Goal: Task Accomplishment & Management: Complete application form

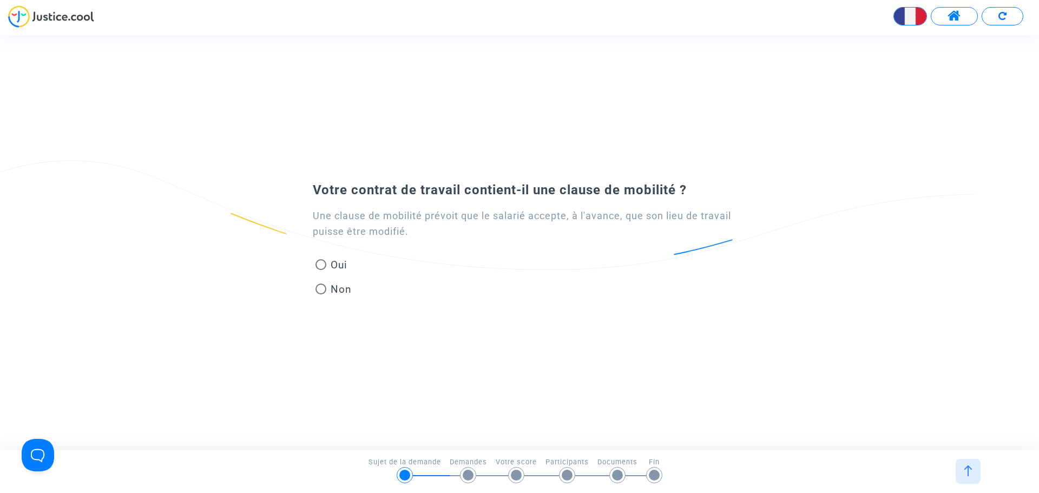
click at [323, 262] on span at bounding box center [320, 264] width 11 height 11
click at [321, 270] on input "Oui" at bounding box center [320, 270] width 1 height 1
radio input "true"
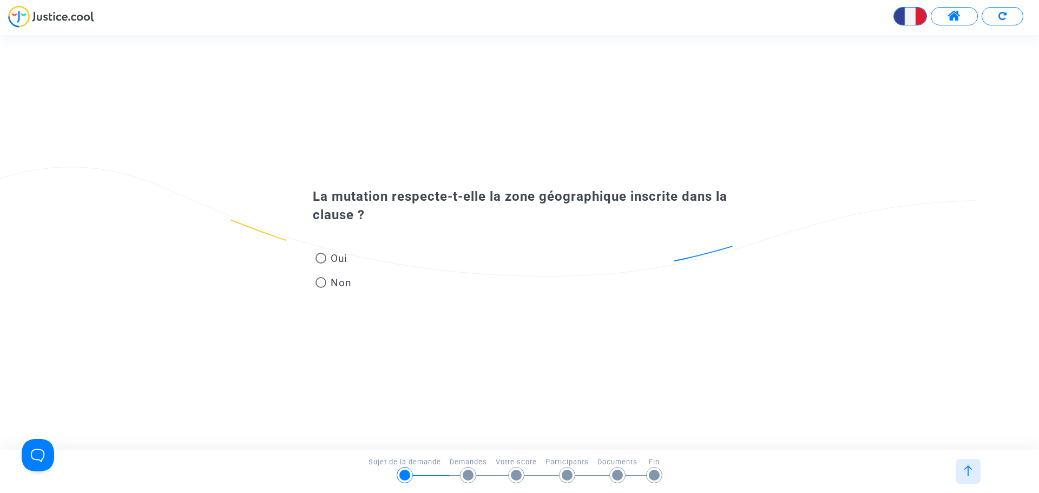
click at [321, 279] on span at bounding box center [320, 282] width 11 height 11
click at [321, 288] on input "Non" at bounding box center [320, 288] width 1 height 1
radio input "true"
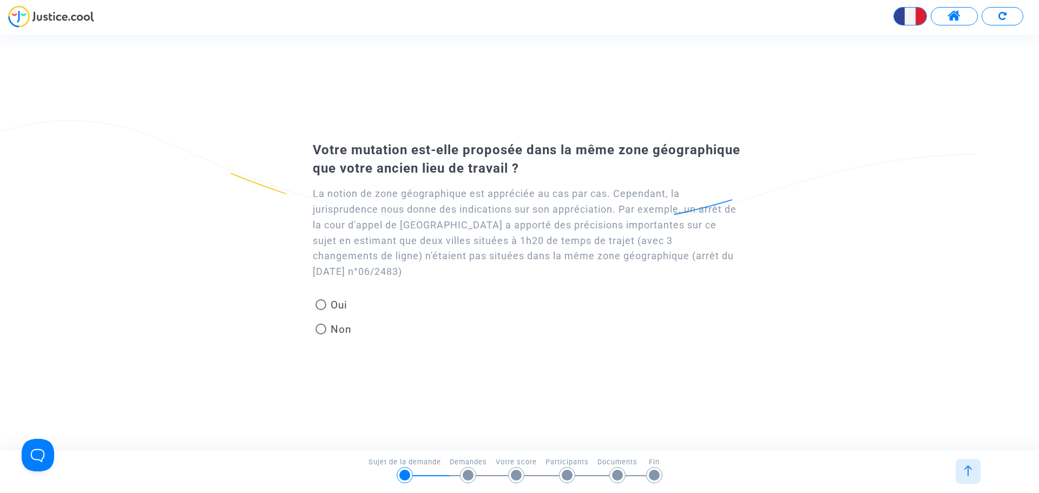
click at [325, 327] on span at bounding box center [320, 329] width 11 height 11
click at [321, 334] on input "Non" at bounding box center [320, 334] width 1 height 1
radio input "true"
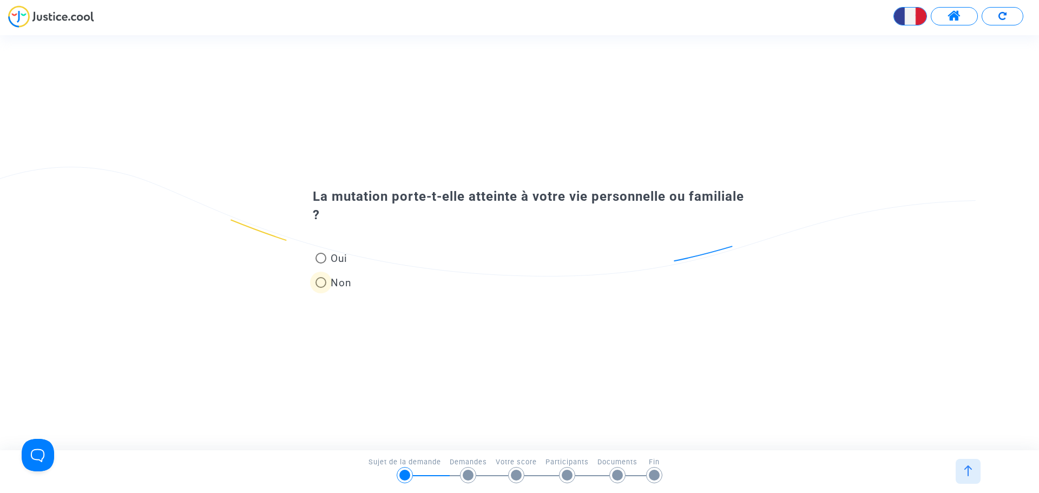
click at [322, 281] on span at bounding box center [320, 282] width 11 height 11
click at [321, 288] on input "Non" at bounding box center [320, 288] width 1 height 1
radio input "true"
click at [322, 260] on span at bounding box center [320, 258] width 11 height 11
click at [321, 263] on input "Oui" at bounding box center [320, 263] width 1 height 1
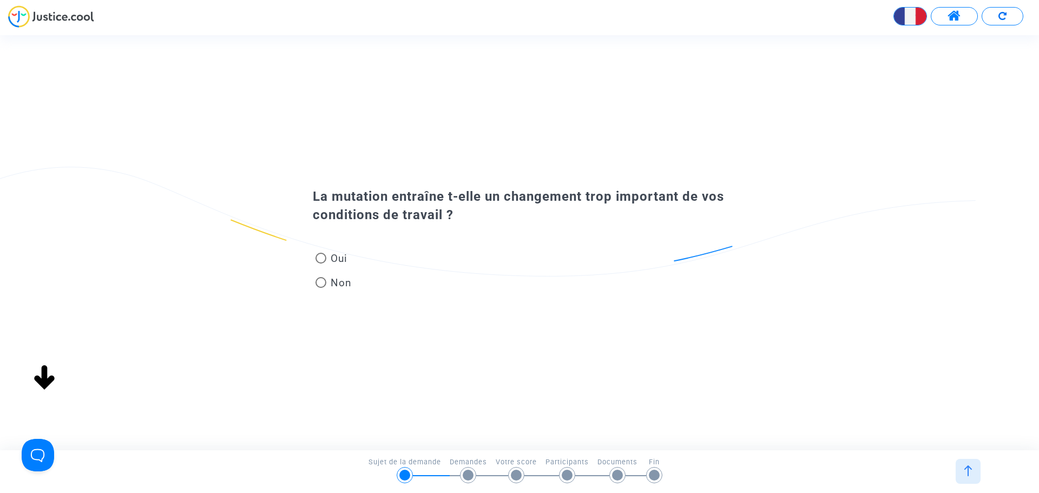
radio input "true"
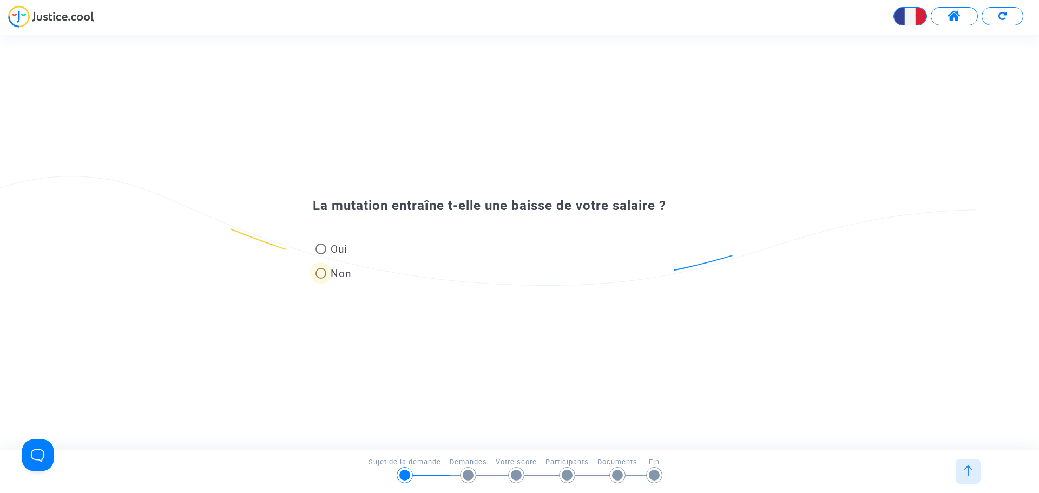
click at [317, 272] on span at bounding box center [320, 273] width 11 height 11
click at [320, 279] on input "Non" at bounding box center [320, 279] width 1 height 1
radio input "true"
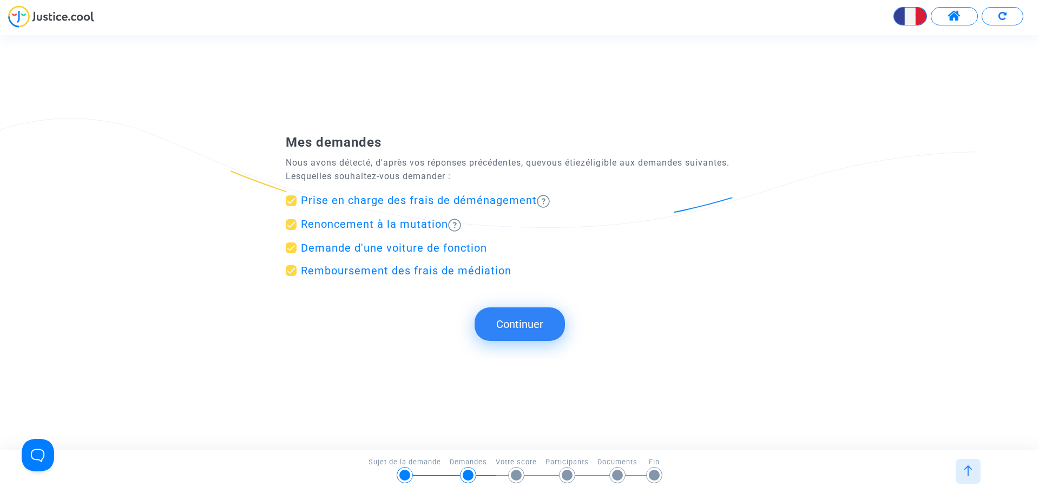
click at [315, 222] on span "Renoncement à la mutation" at bounding box center [374, 223] width 147 height 13
click at [291, 230] on input "Renoncement à la mutation" at bounding box center [291, 230] width 1 height 1
click at [290, 224] on span at bounding box center [291, 224] width 11 height 11
click at [291, 230] on input "Renoncement à la mutation" at bounding box center [291, 230] width 1 height 1
checkbox input "true"
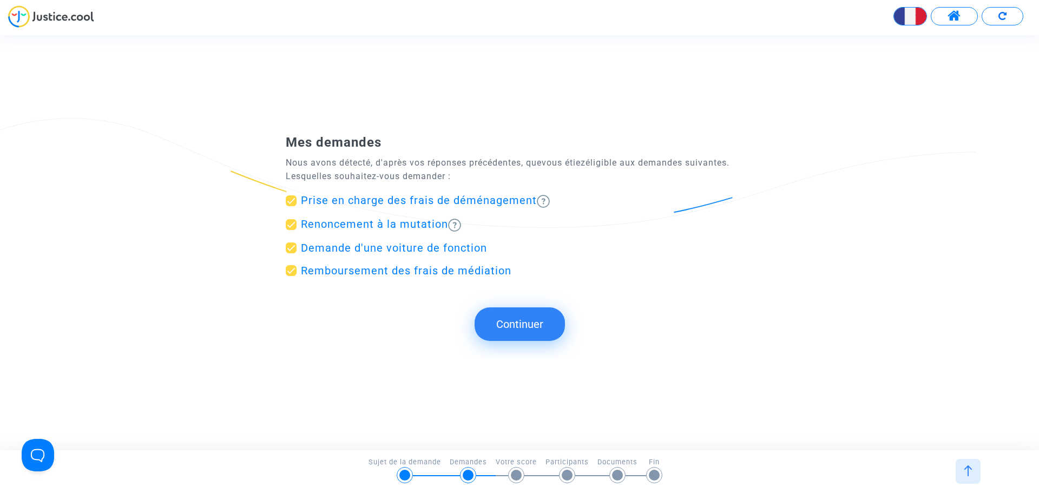
click at [526, 320] on button "Continuer" at bounding box center [519, 324] width 90 height 34
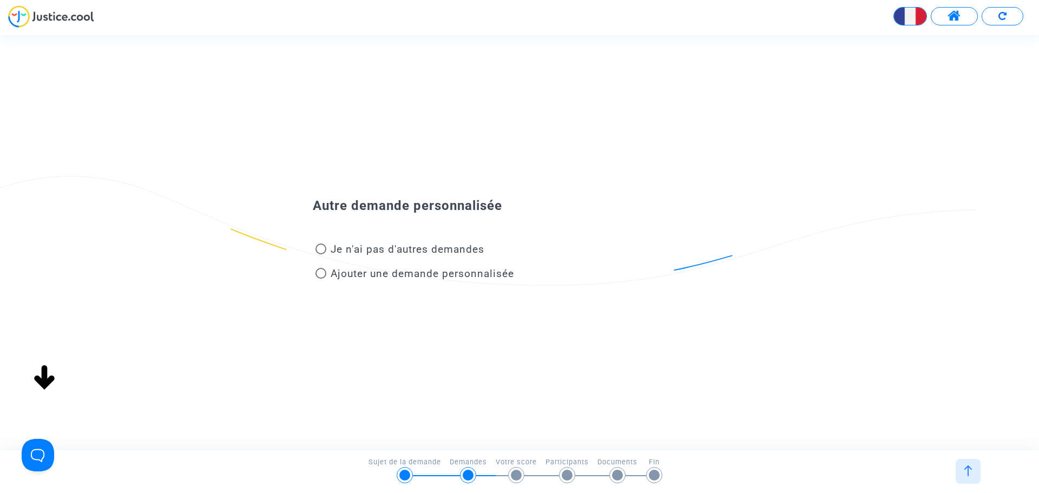
click at [324, 245] on span at bounding box center [320, 248] width 11 height 11
click at [321, 254] on input "Je n'ai pas d'autres demandes" at bounding box center [320, 254] width 1 height 1
radio input "true"
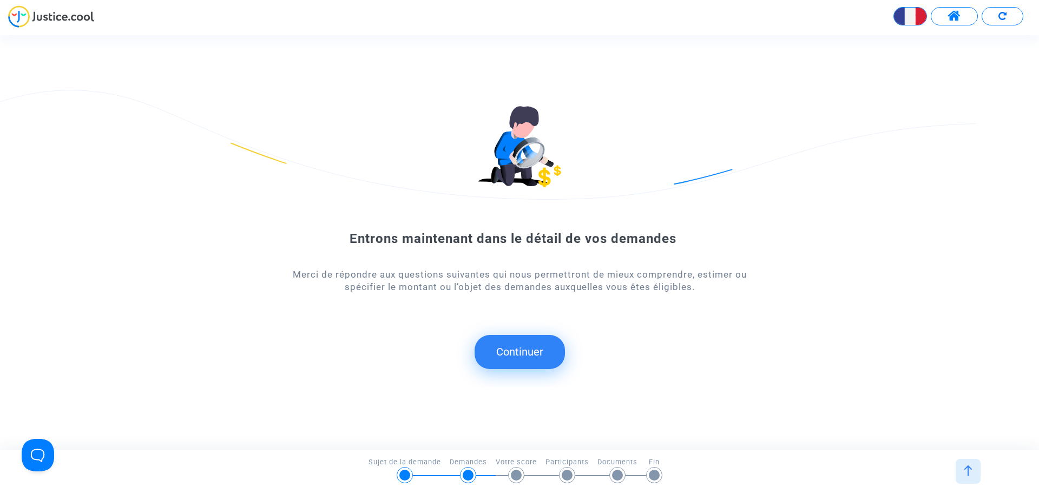
click at [514, 351] on button "Continuer" at bounding box center [519, 352] width 90 height 34
